Goal: Task Accomplishment & Management: Manage account settings

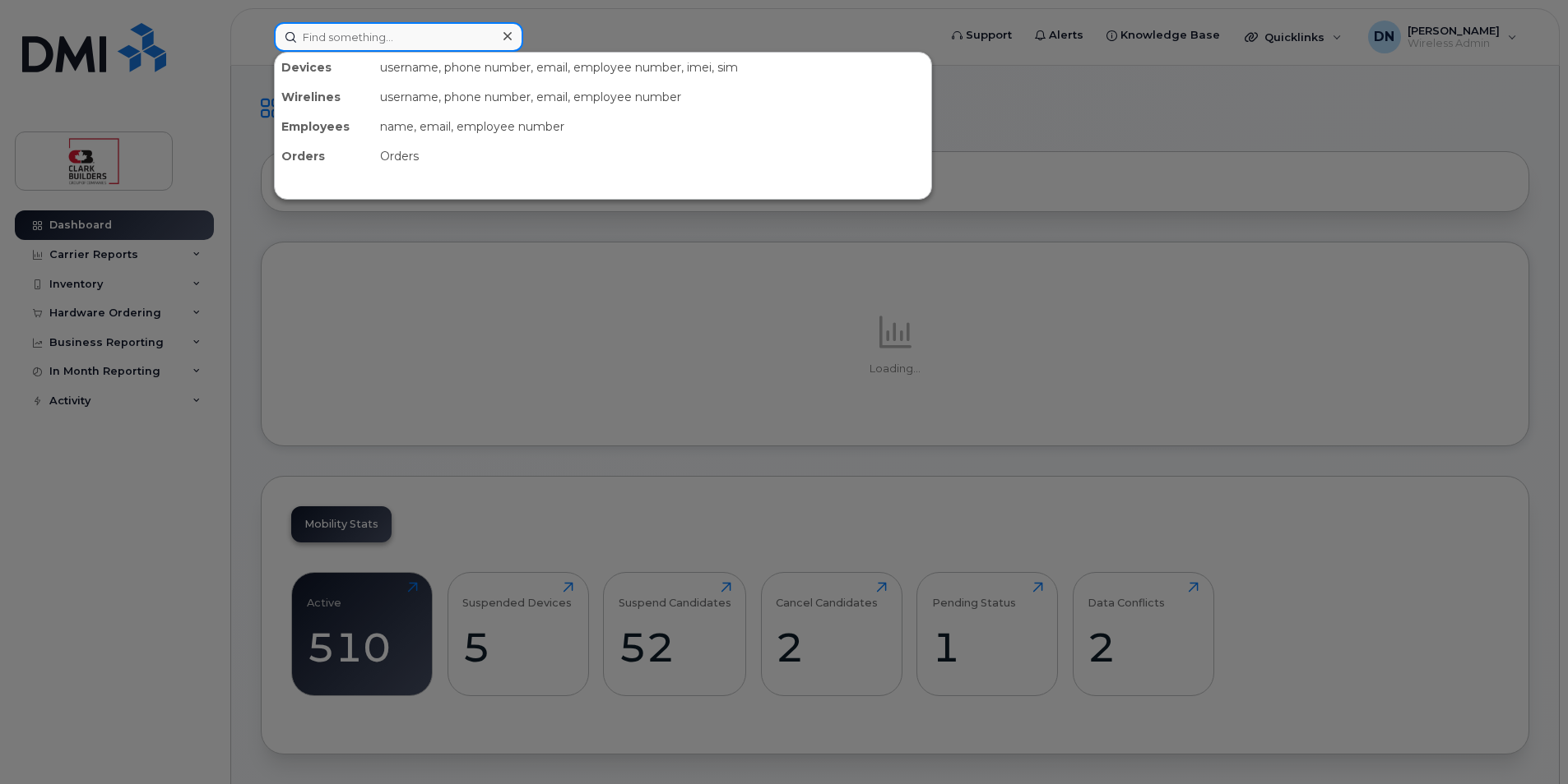
click at [381, 39] on input at bounding box center [398, 37] width 249 height 29
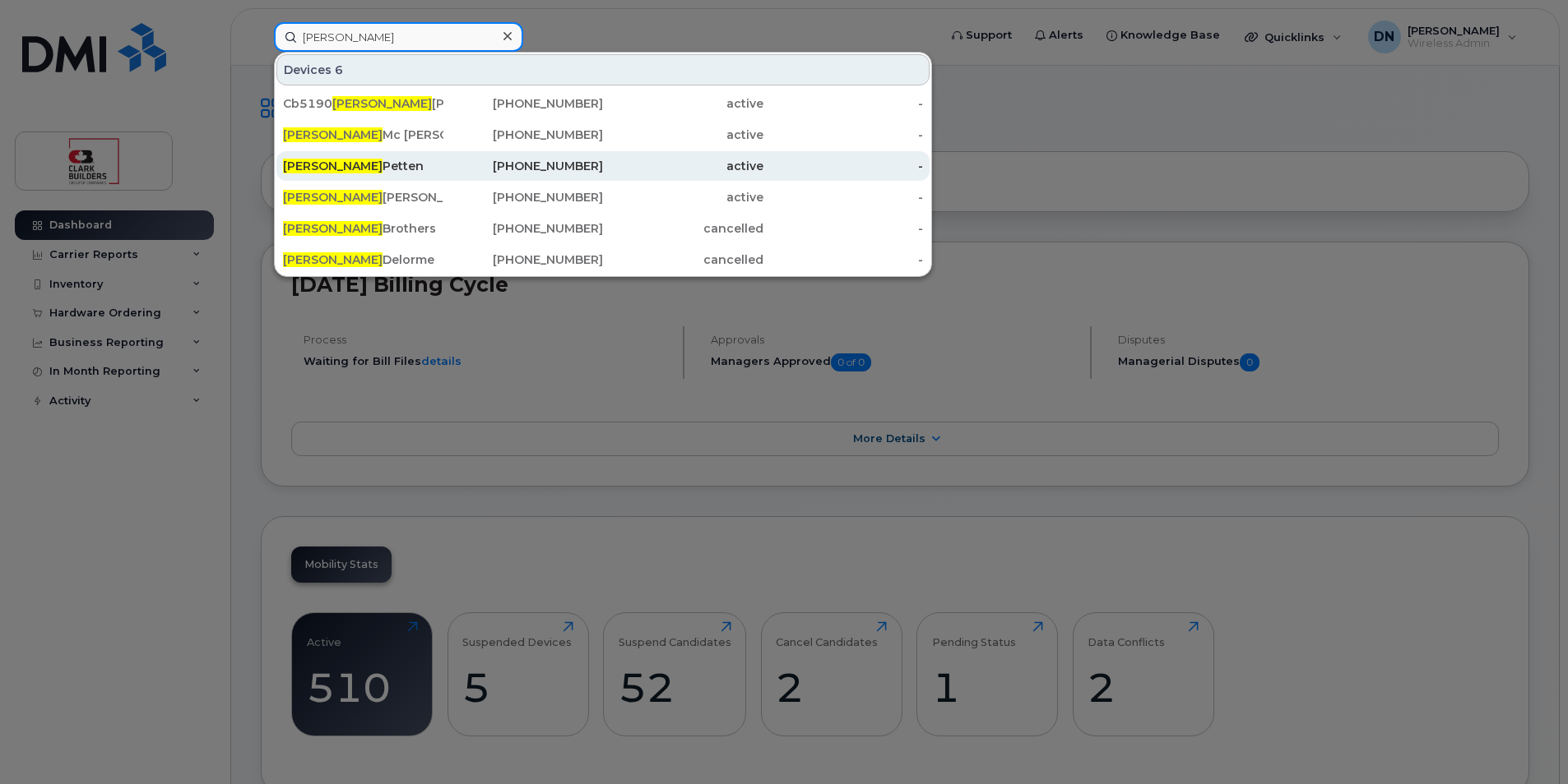
type input "dave"
click at [419, 160] on div "Dave Petten" at bounding box center [363, 165] width 160 height 16
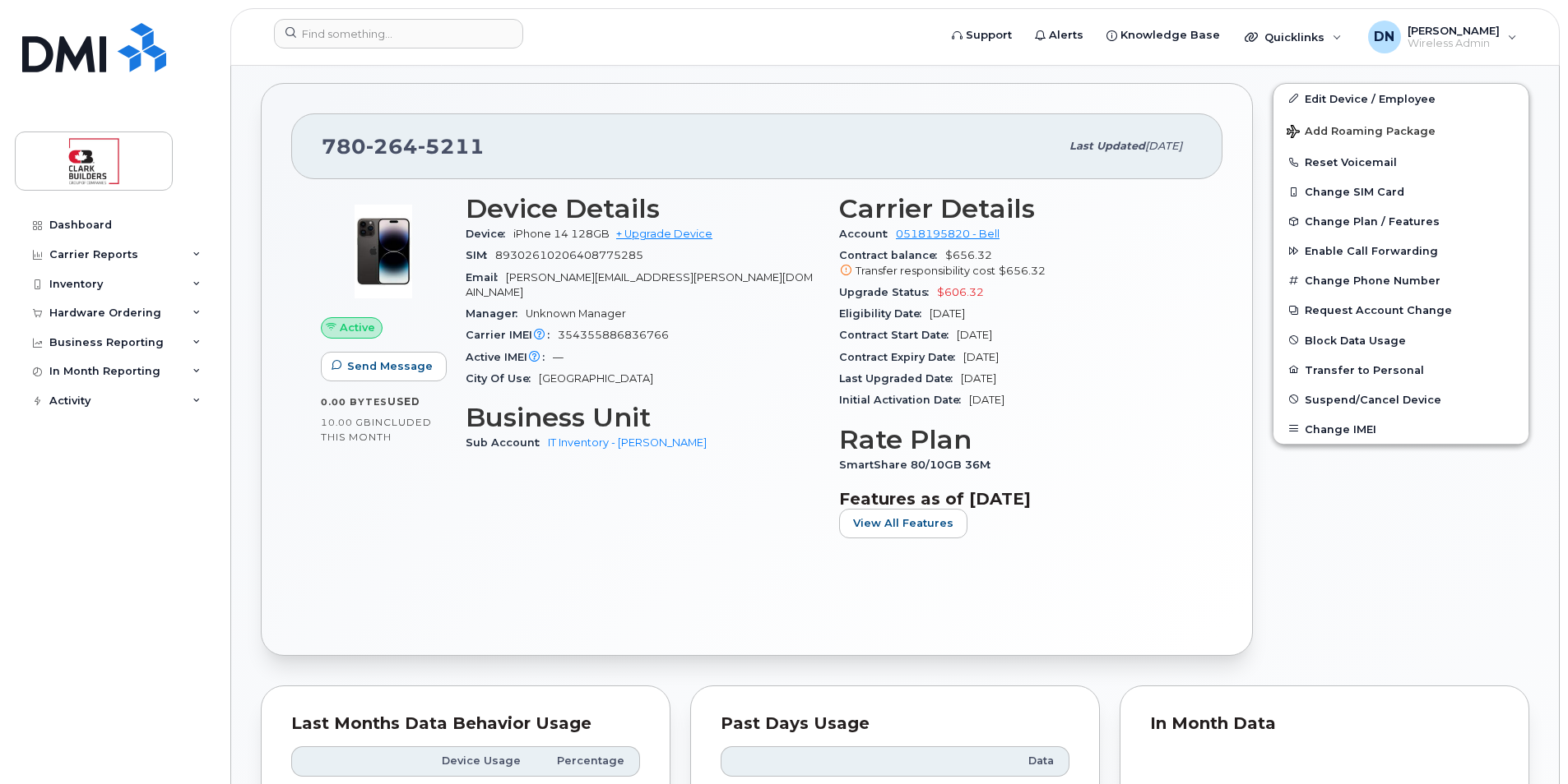
scroll to position [657, 0]
click at [1329, 106] on link "Edit Device / Employee" at bounding box center [1401, 100] width 255 height 29
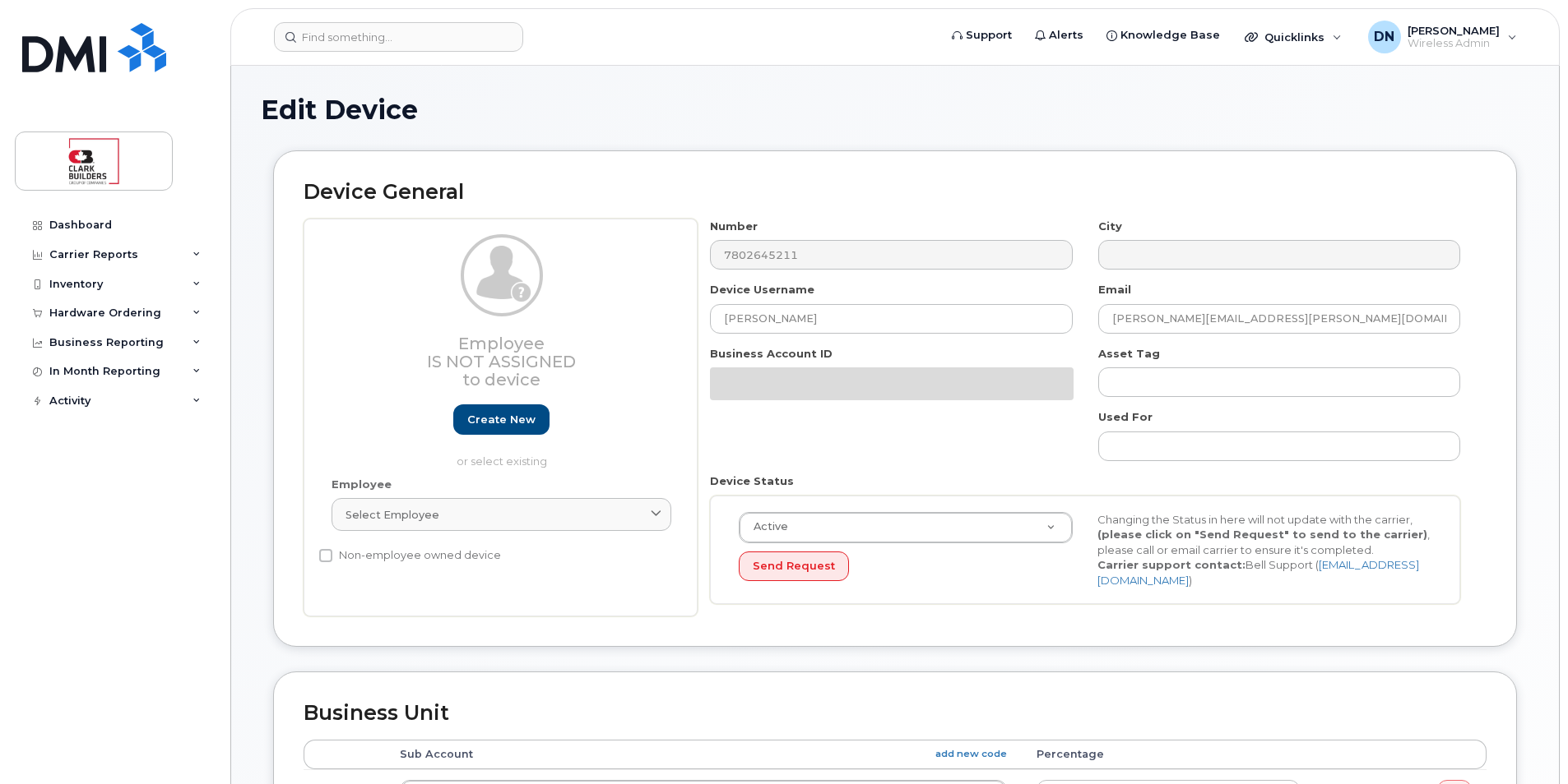
select select "24207"
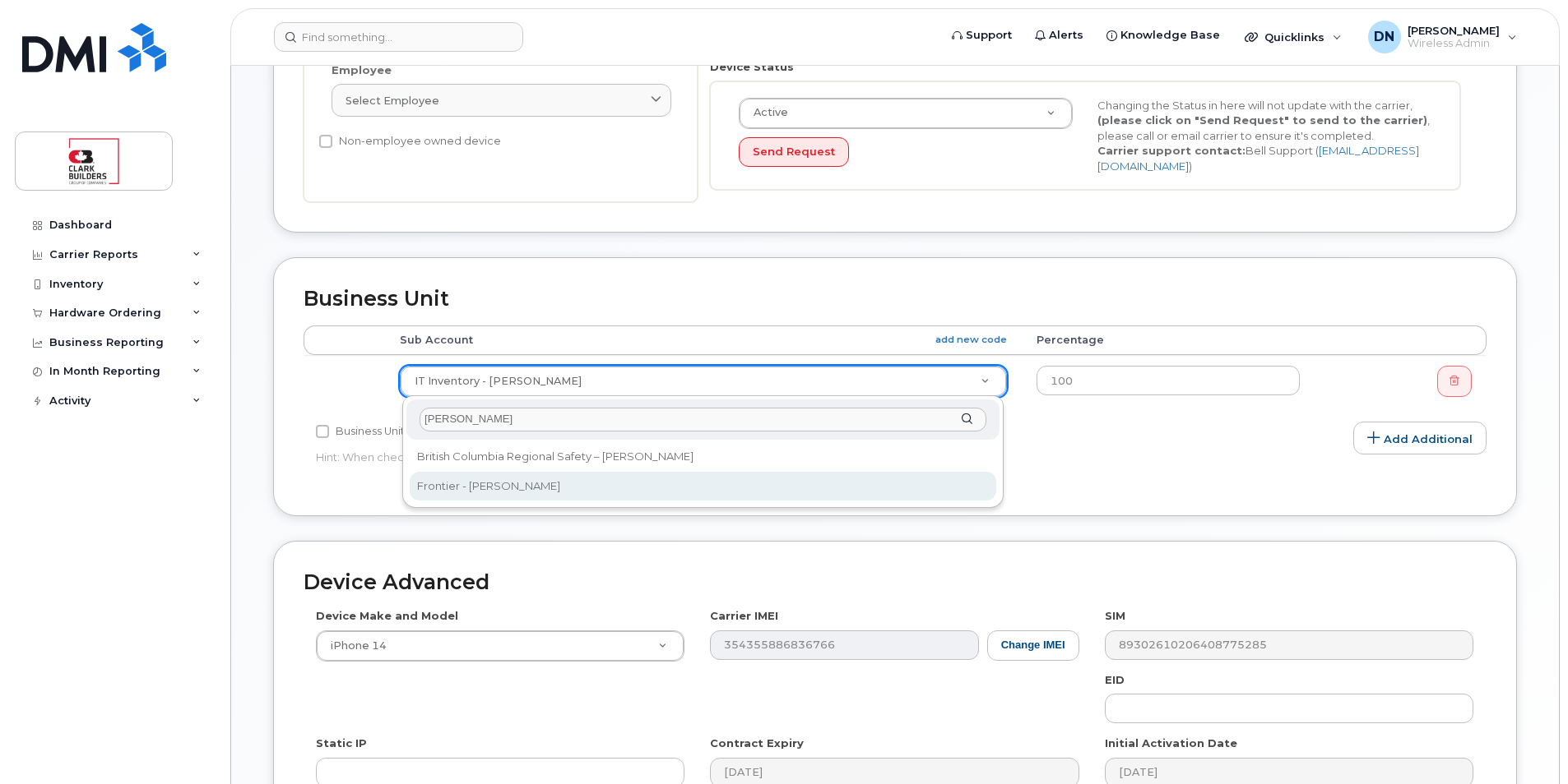
type input "ron"
select select "43358"
type input "ron"
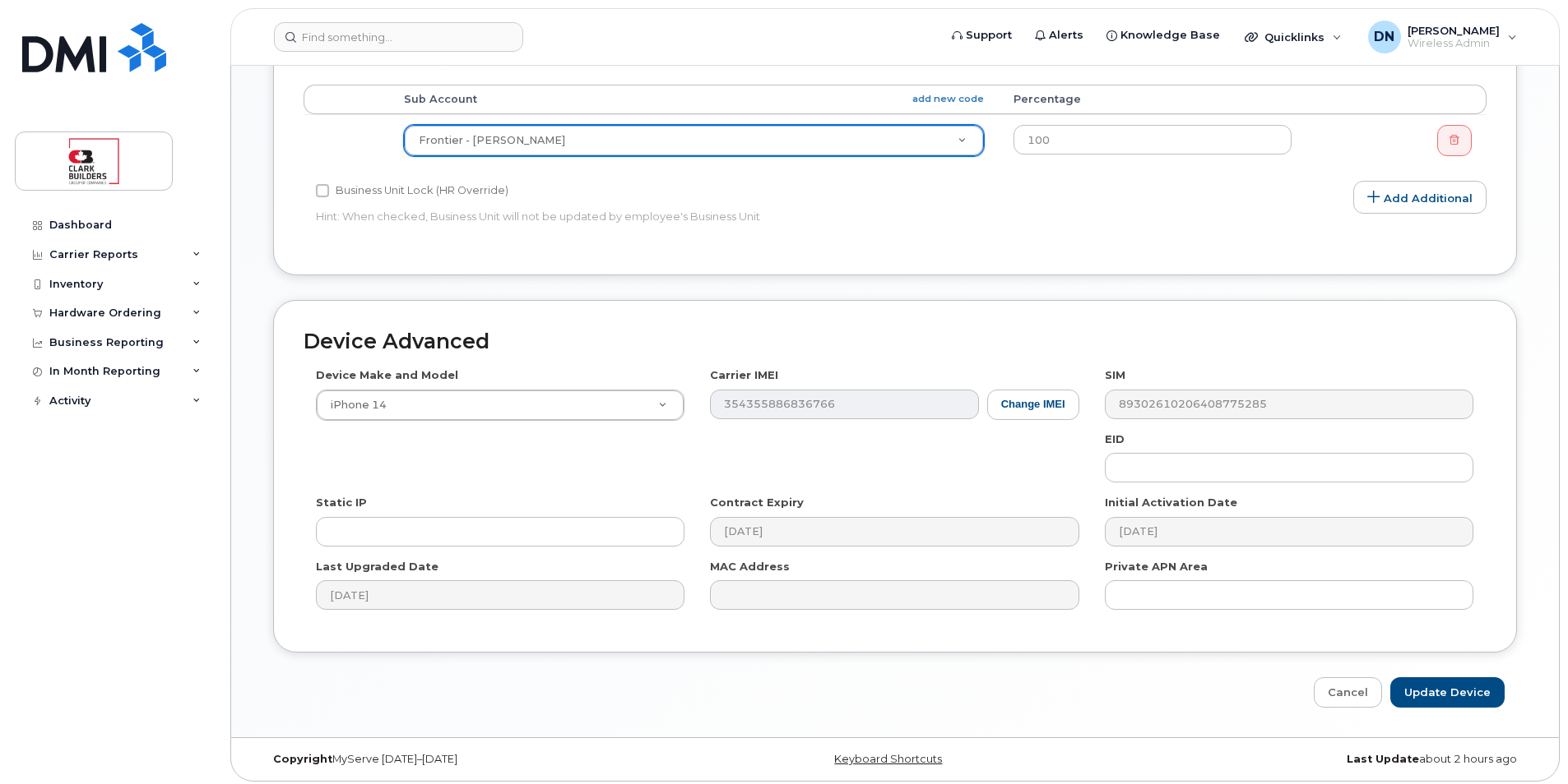
scroll to position [661, 0]
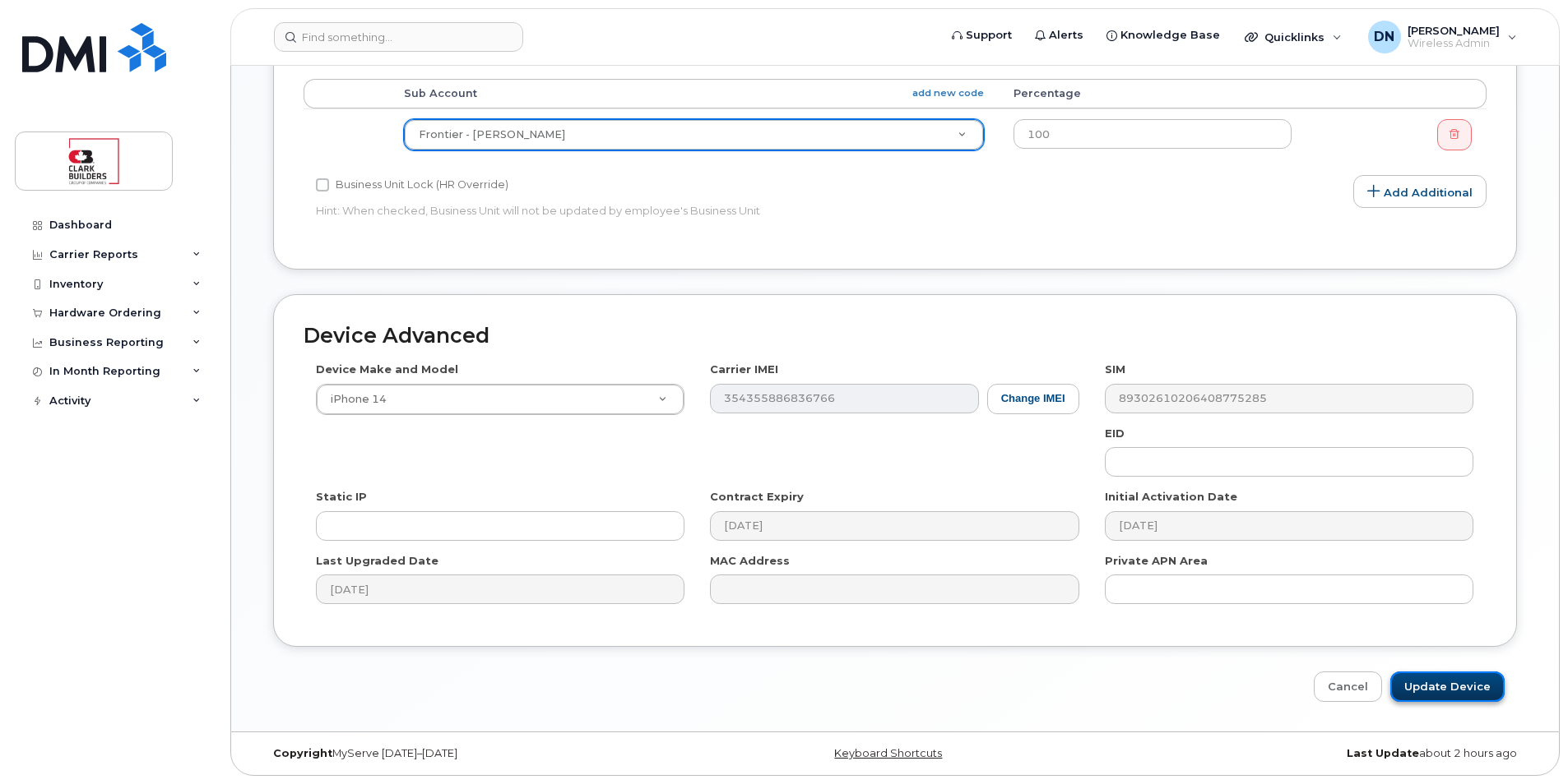
click at [1485, 683] on input "Update Device" at bounding box center [1447, 687] width 115 height 30
type input "Saving..."
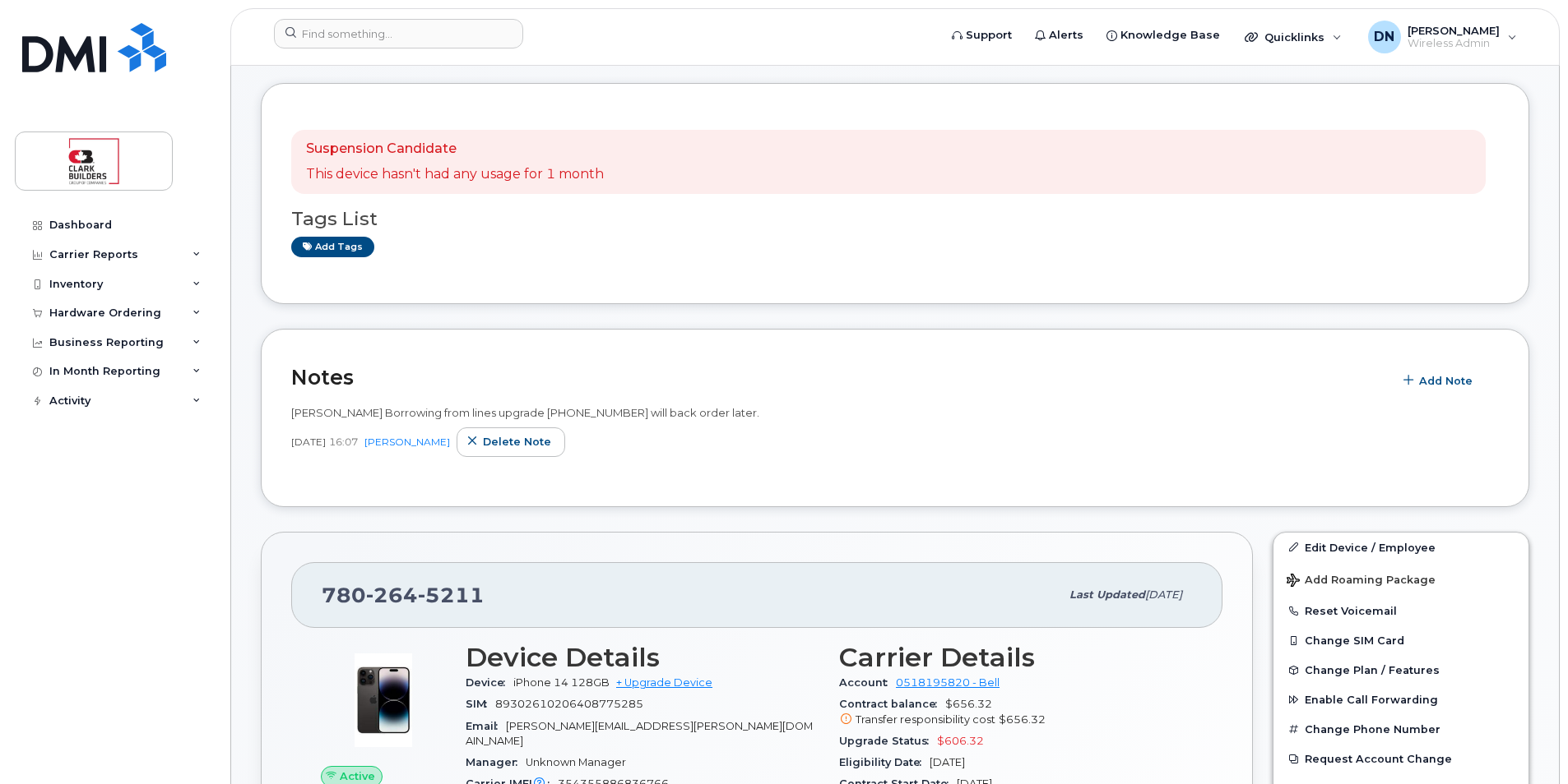
scroll to position [247, 0]
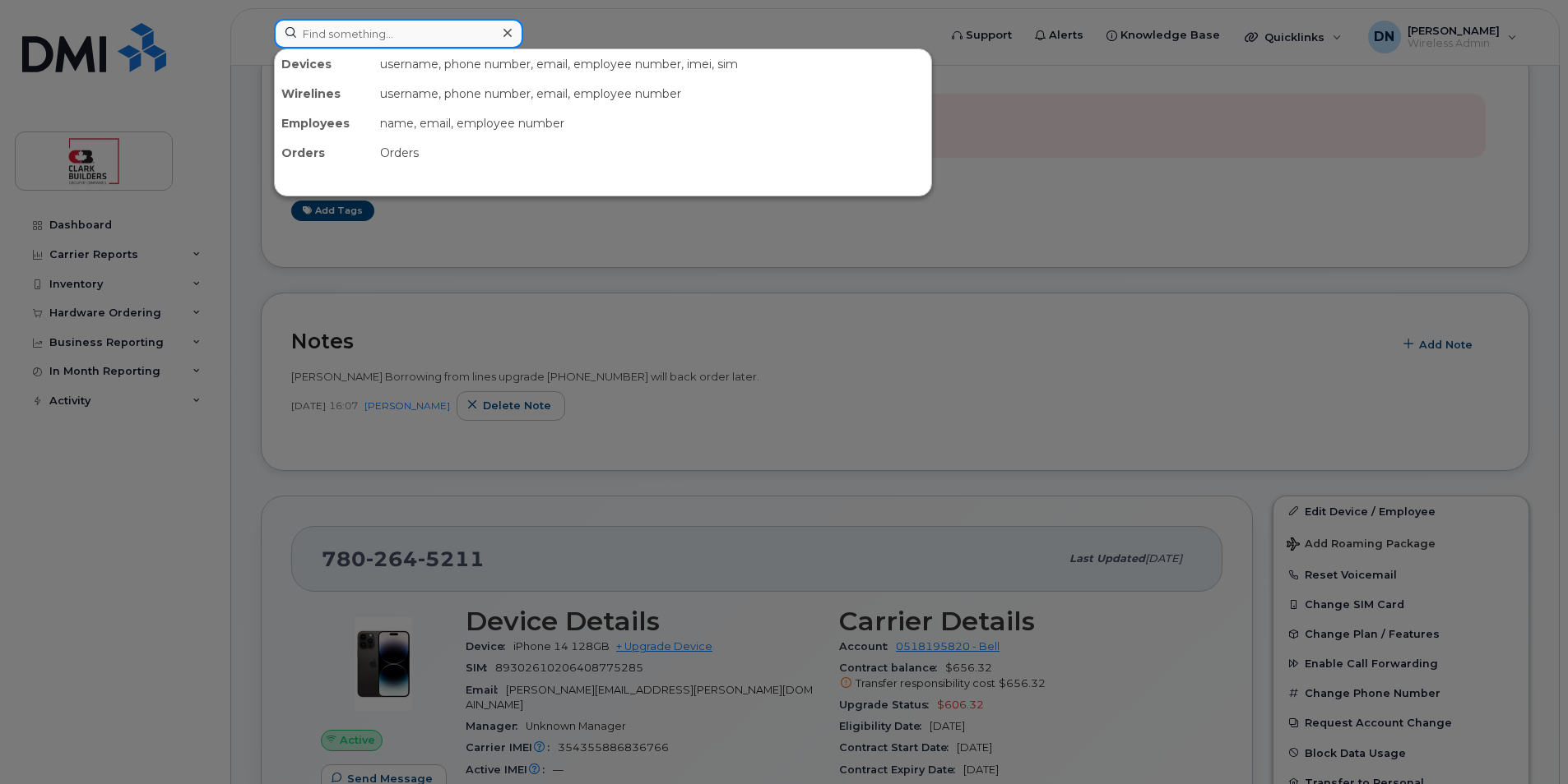
click at [441, 29] on input at bounding box center [398, 34] width 249 height 29
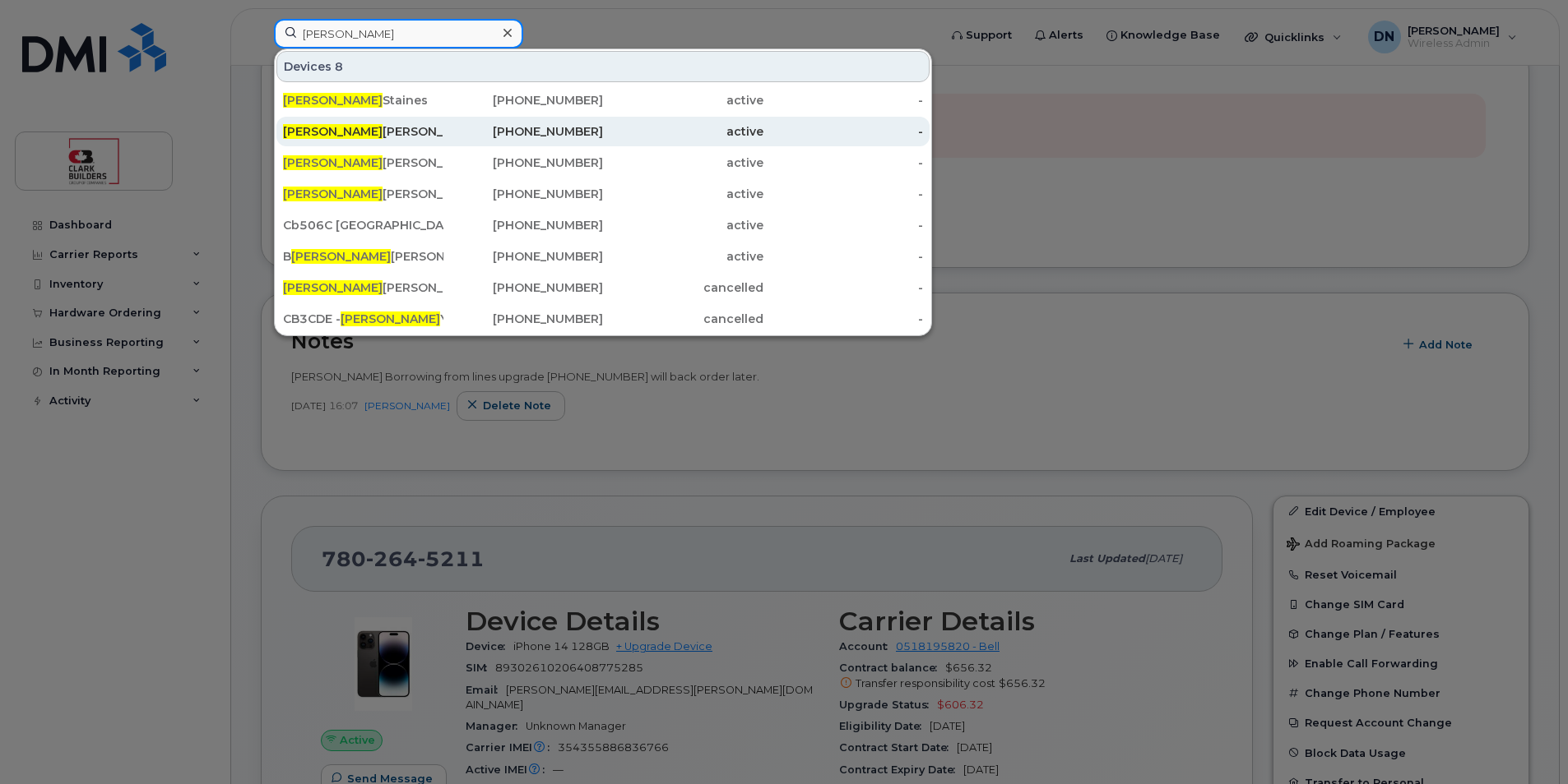
type input "ryan"
click at [489, 138] on div "587-343-5542" at bounding box center [524, 131] width 160 height 16
